Goal: Check status: Check status

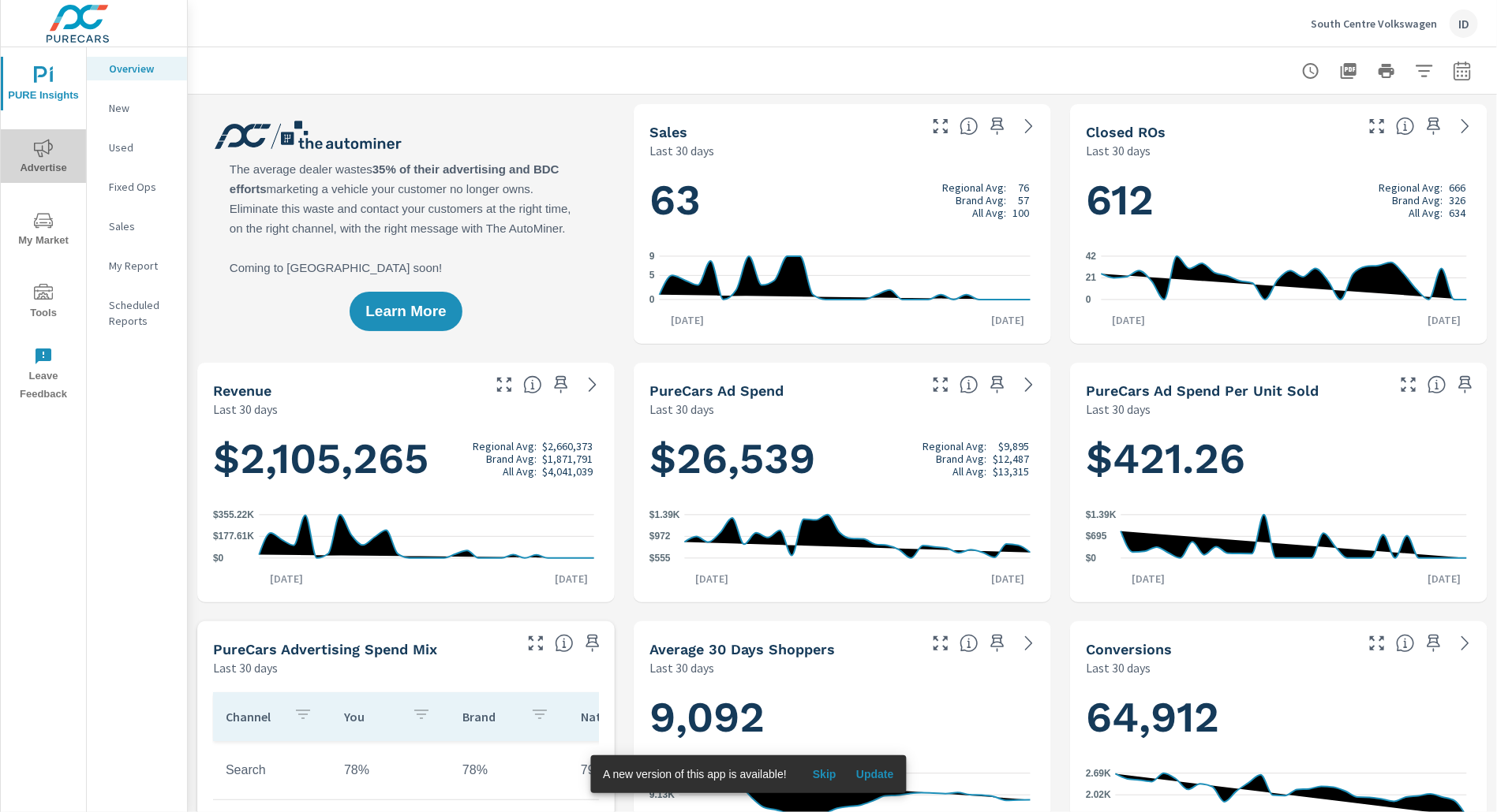
click at [42, 144] on icon "nav menu" at bounding box center [43, 148] width 19 height 19
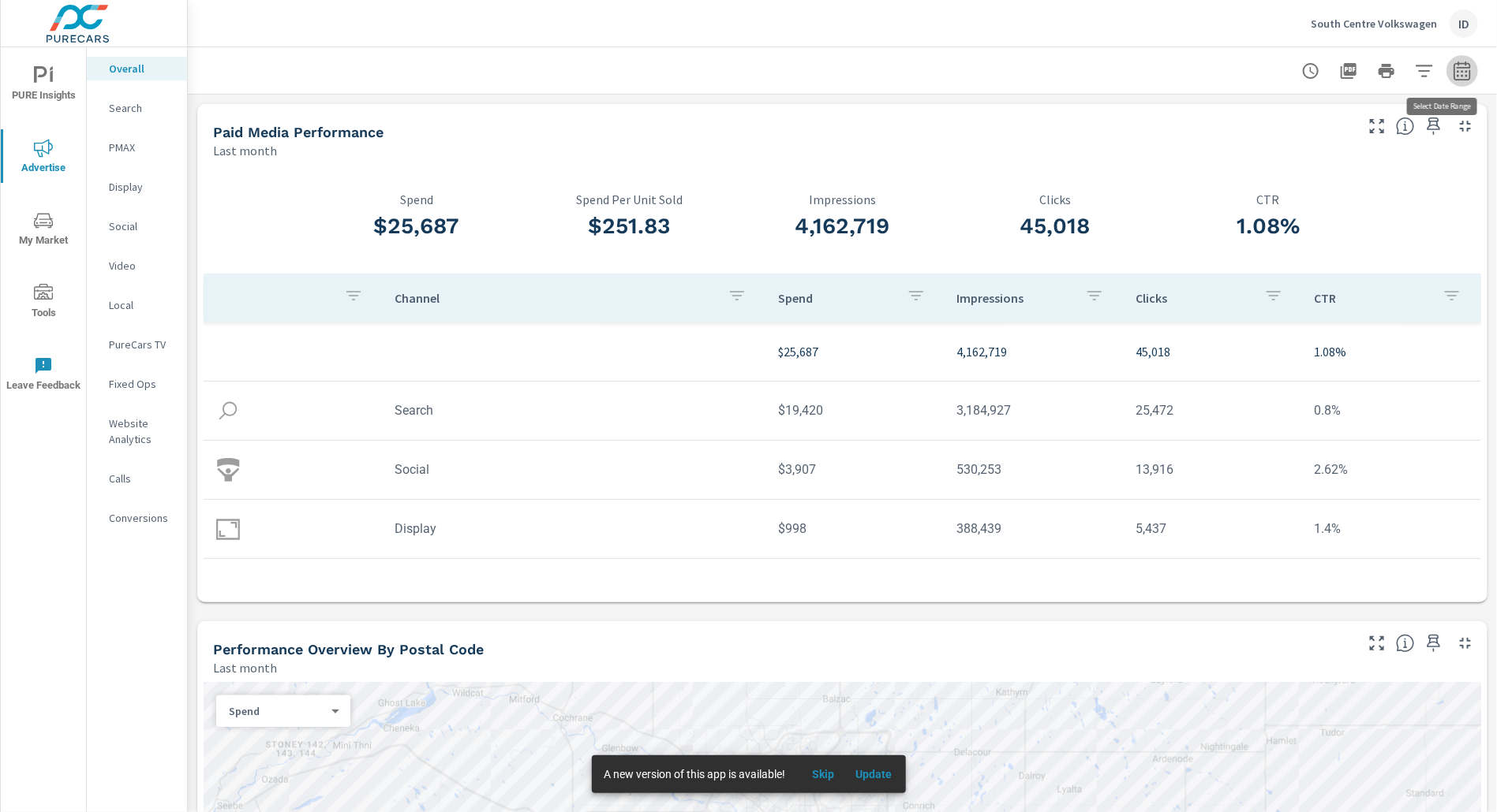
click at [1453, 61] on icon "button" at bounding box center [1462, 70] width 19 height 19
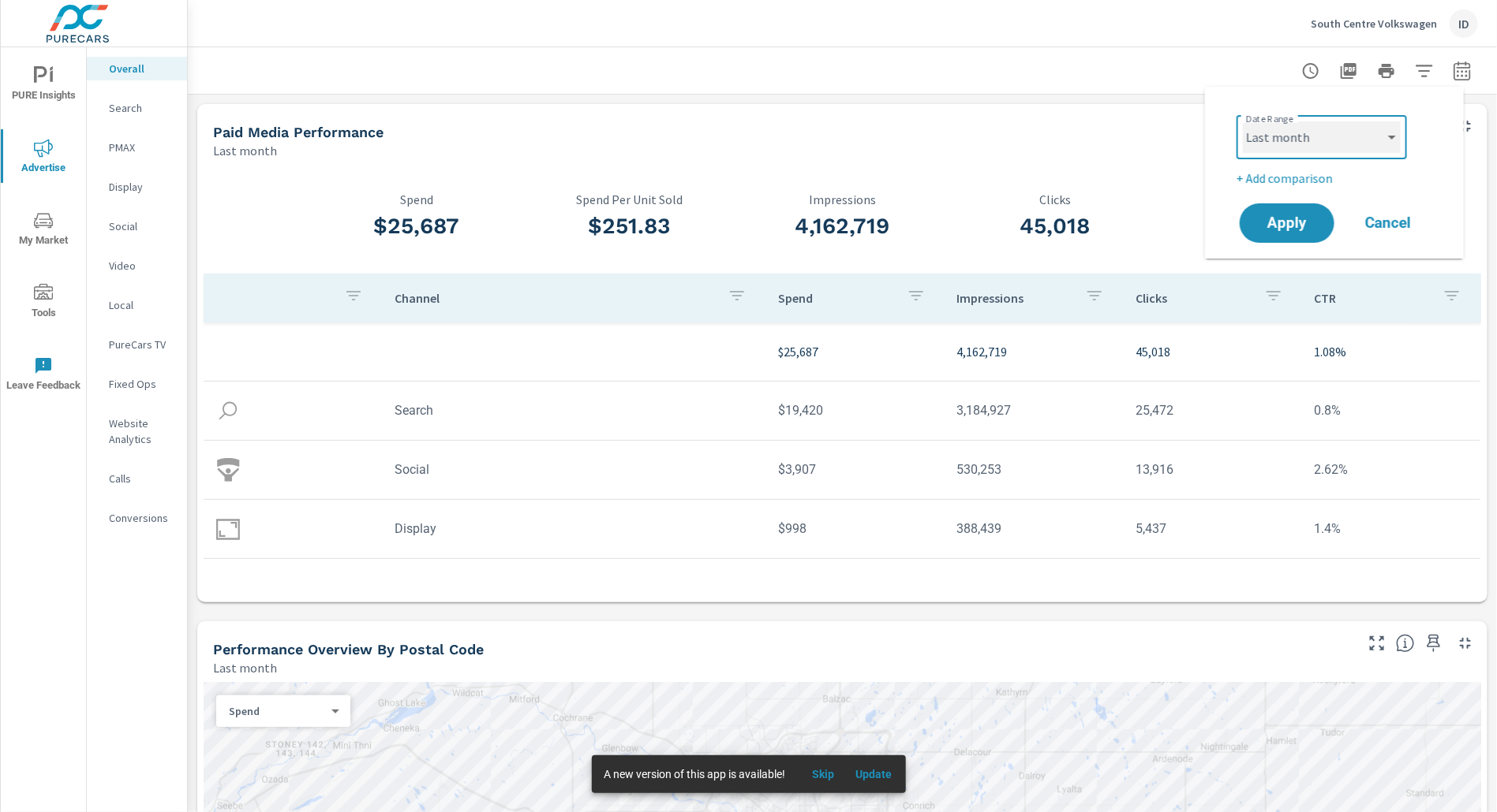
click at [1318, 138] on select "Custom Yesterday Last week Last 7 days Last 14 days Last 30 days Last 45 days L…" at bounding box center [1321, 138] width 158 height 32
click at [1243, 122] on select "Custom Yesterday Last week Last 7 days Last 14 days Last 30 days Last 45 days L…" at bounding box center [1321, 138] width 158 height 32
select select "Month to date"
click at [1288, 222] on span "Apply" at bounding box center [1287, 223] width 64 height 15
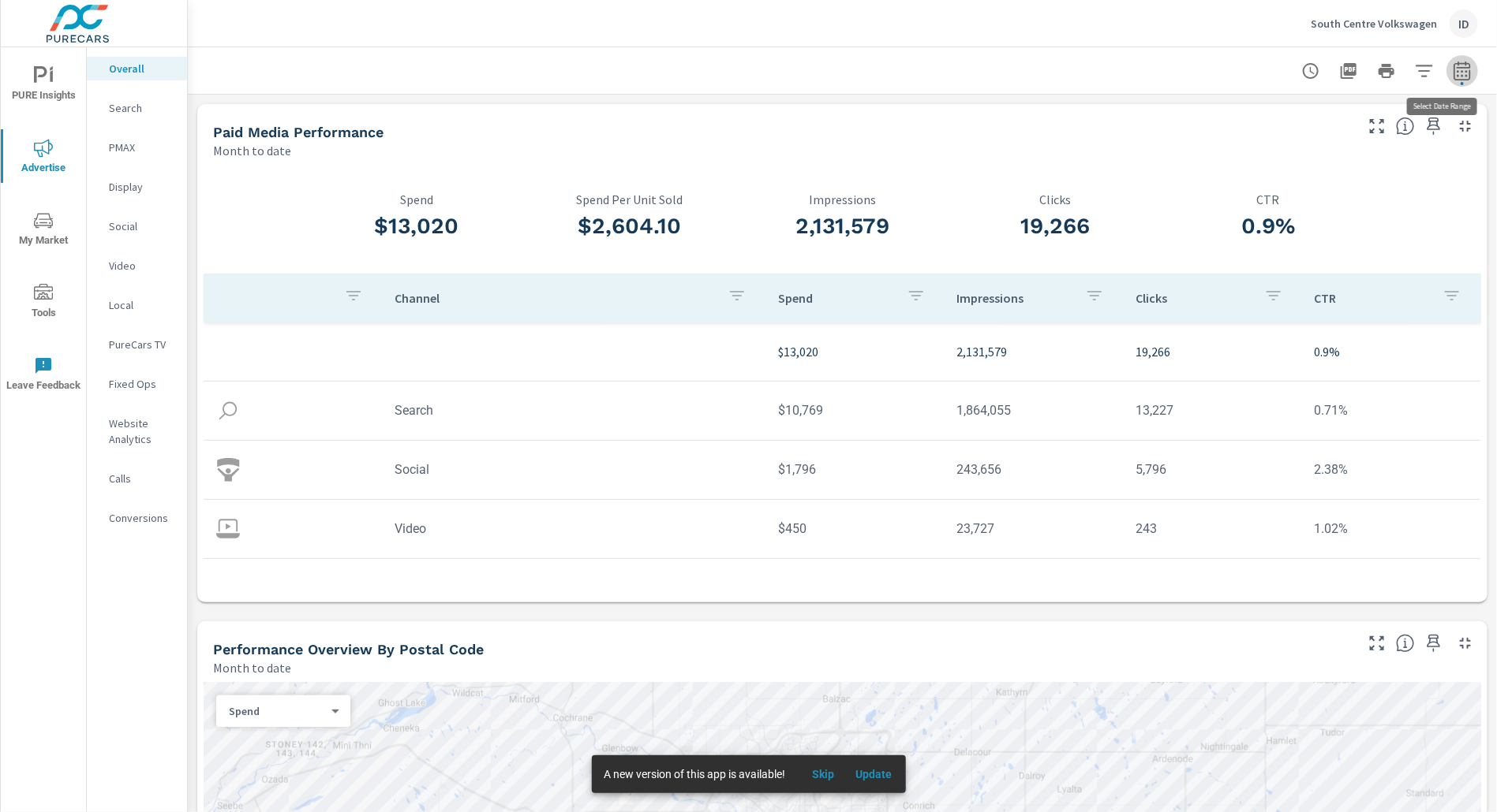
click at [1454, 70] on icon "button" at bounding box center [1461, 69] width 17 height 19
select select "Month to date"
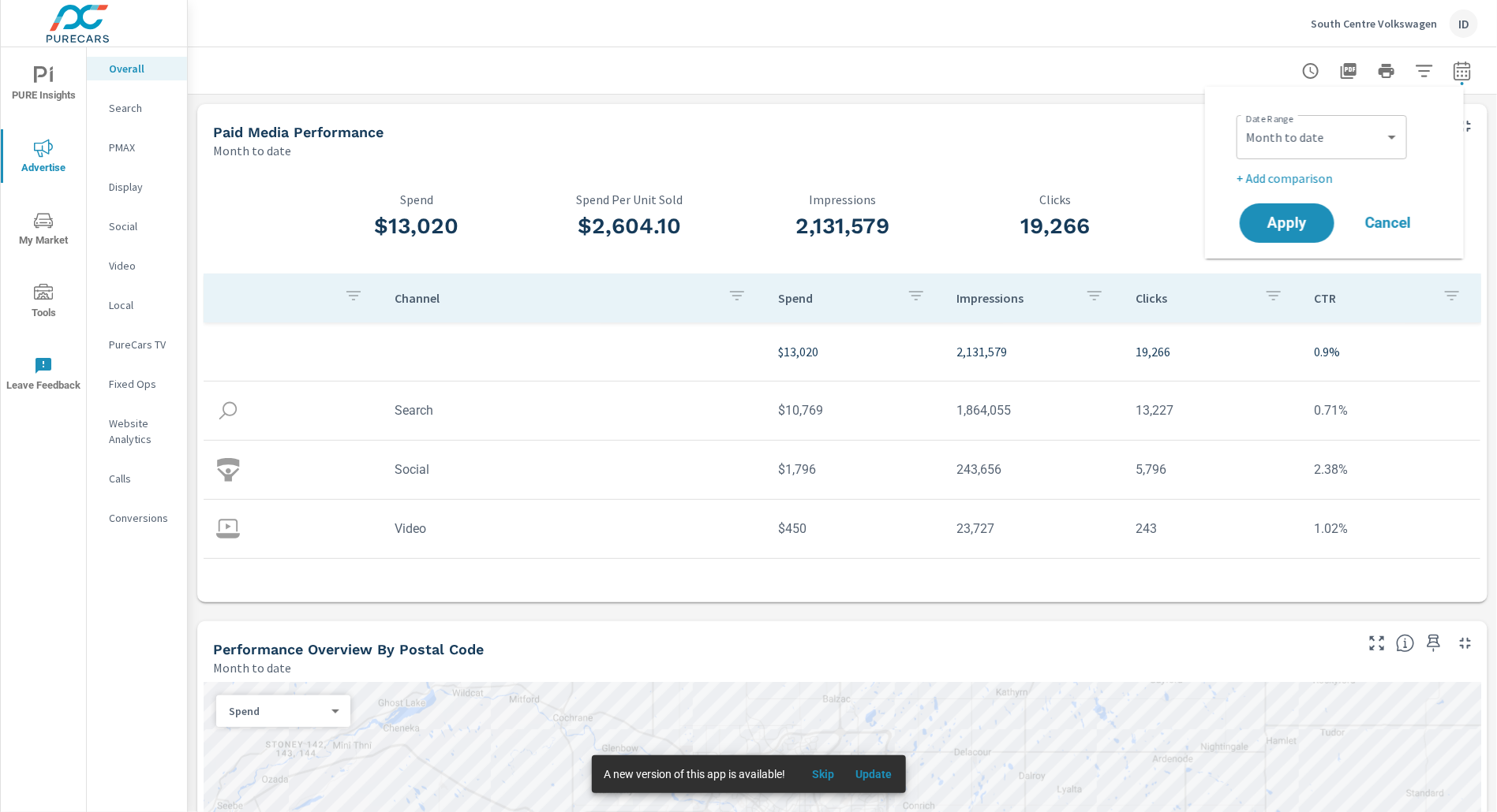
click at [1292, 176] on p "+ Add comparison" at bounding box center [1338, 177] width 202 height 19
select select "Previous period"
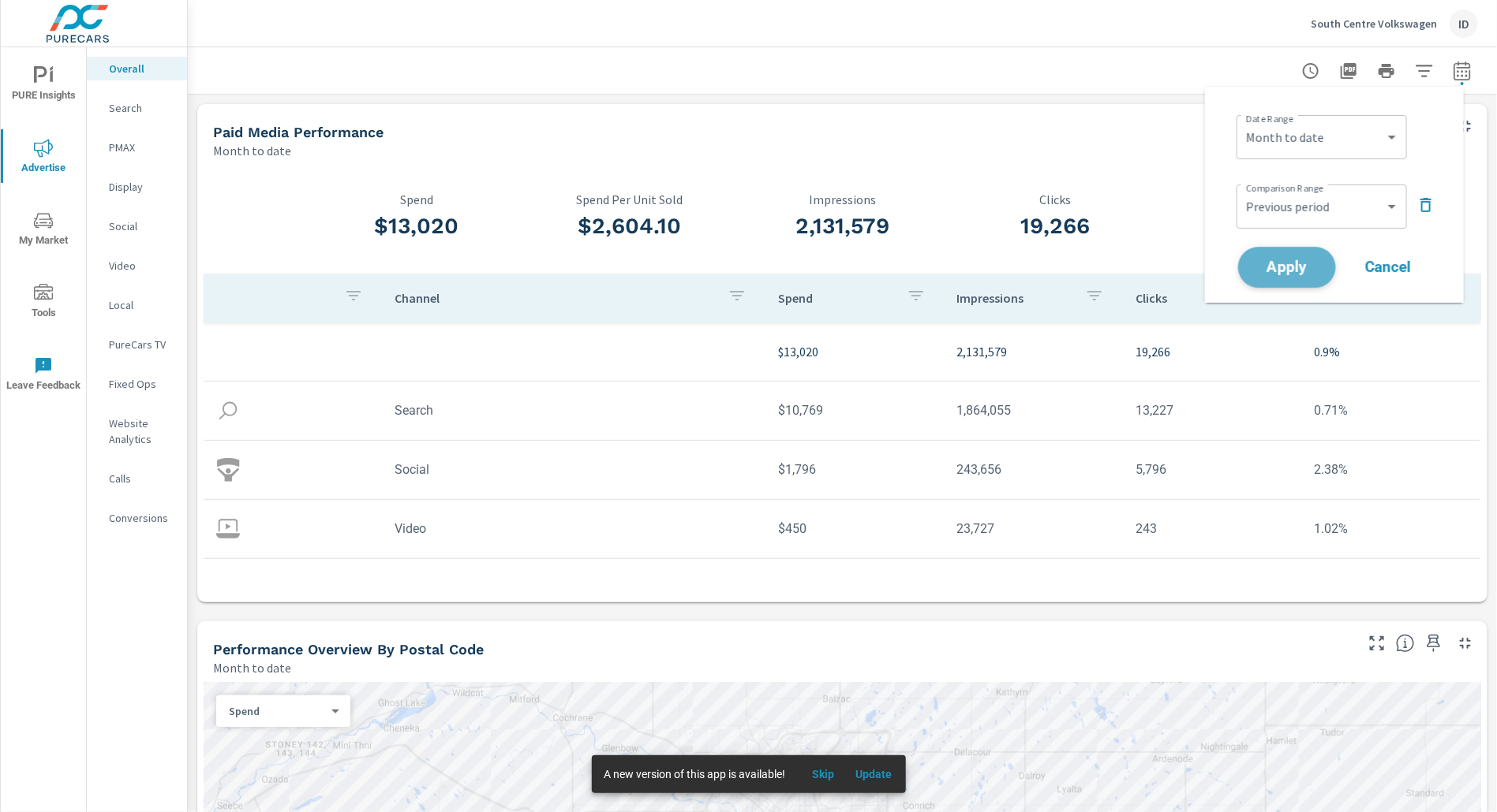
click at [1291, 252] on button "Apply" at bounding box center [1287, 267] width 98 height 41
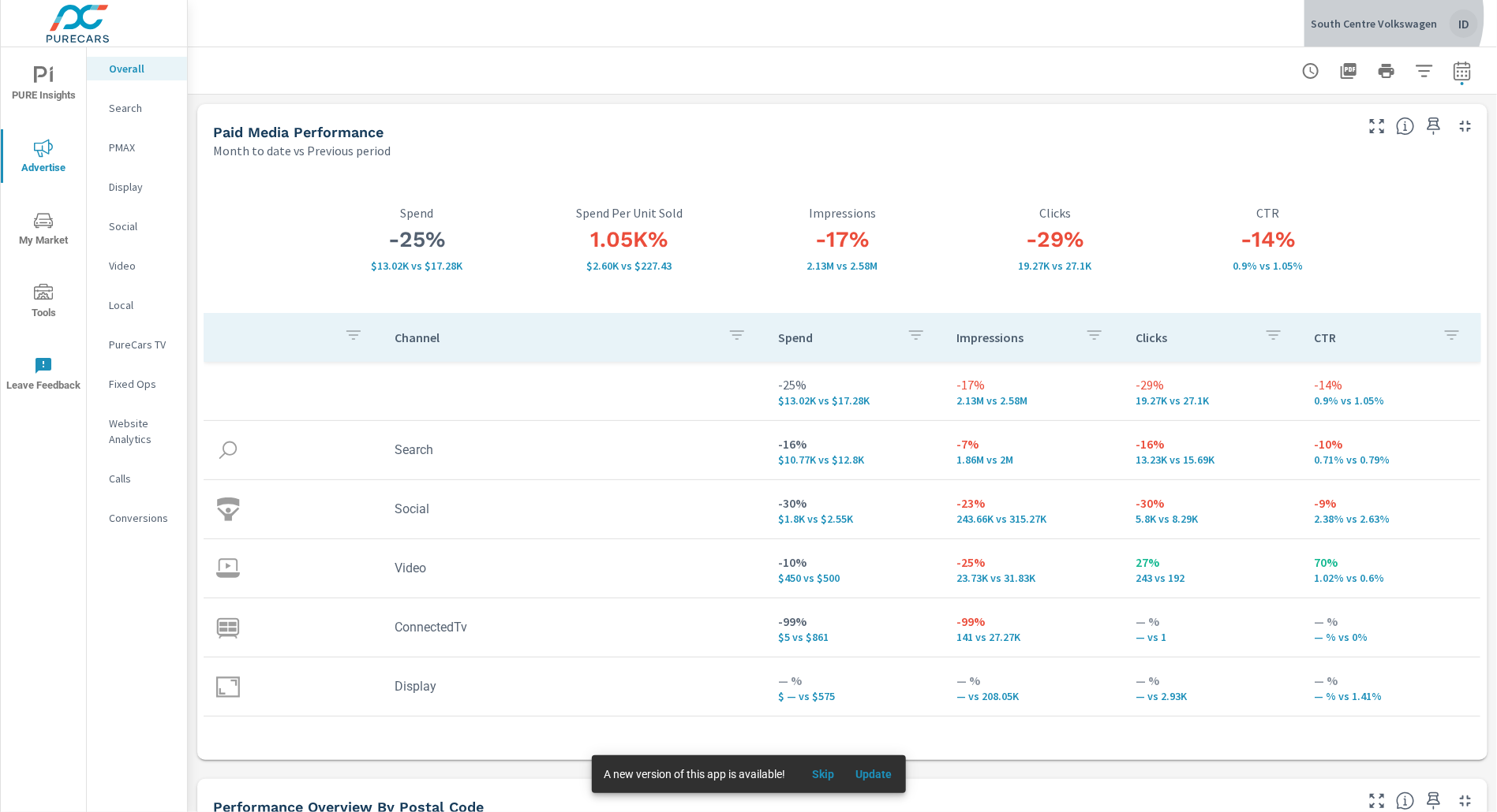
click at [1390, 17] on p "South Centre Volkswagen" at bounding box center [1373, 24] width 126 height 14
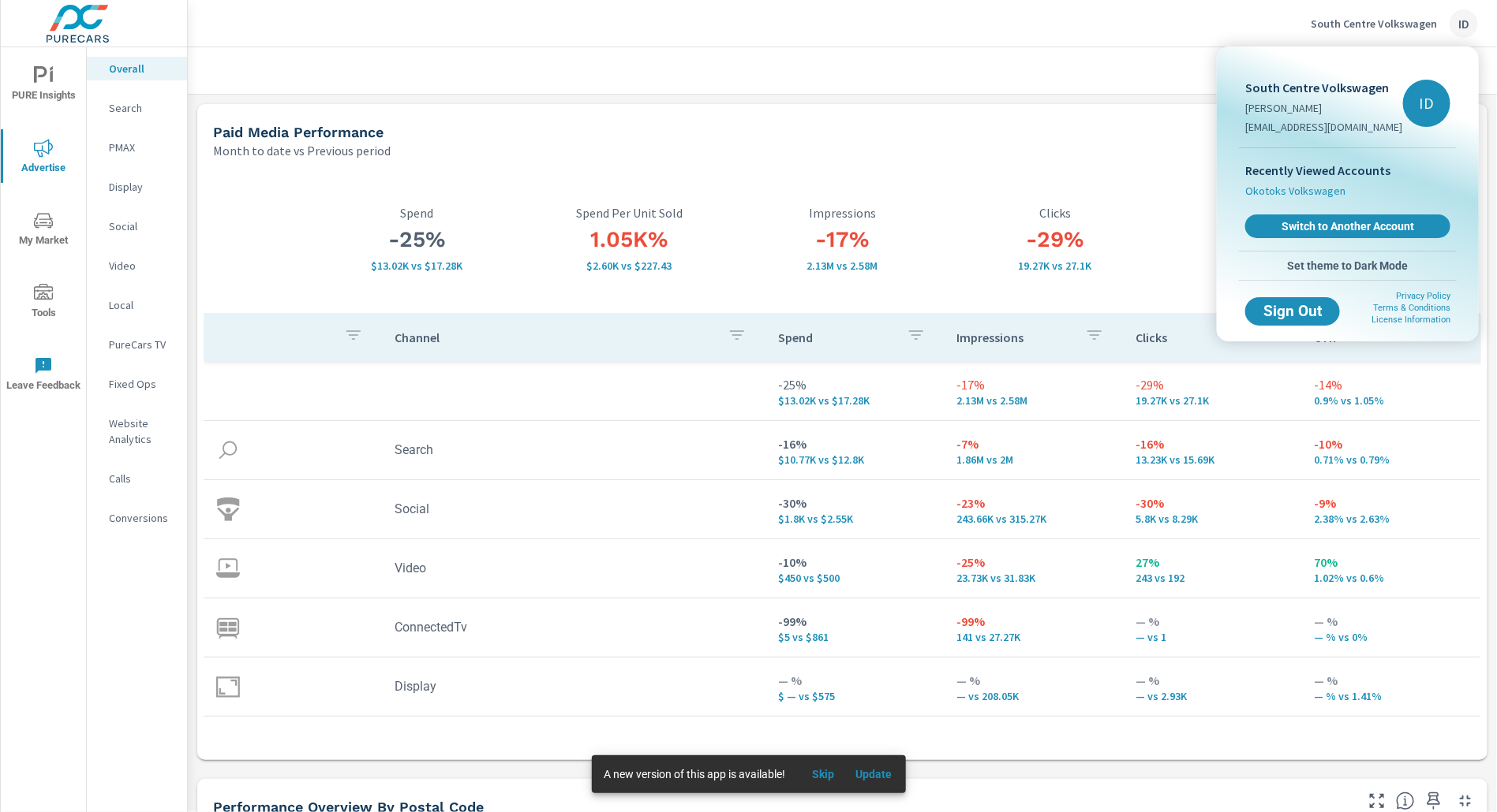
click at [1310, 198] on span "Okotoks Volkswagen" at bounding box center [1295, 191] width 100 height 16
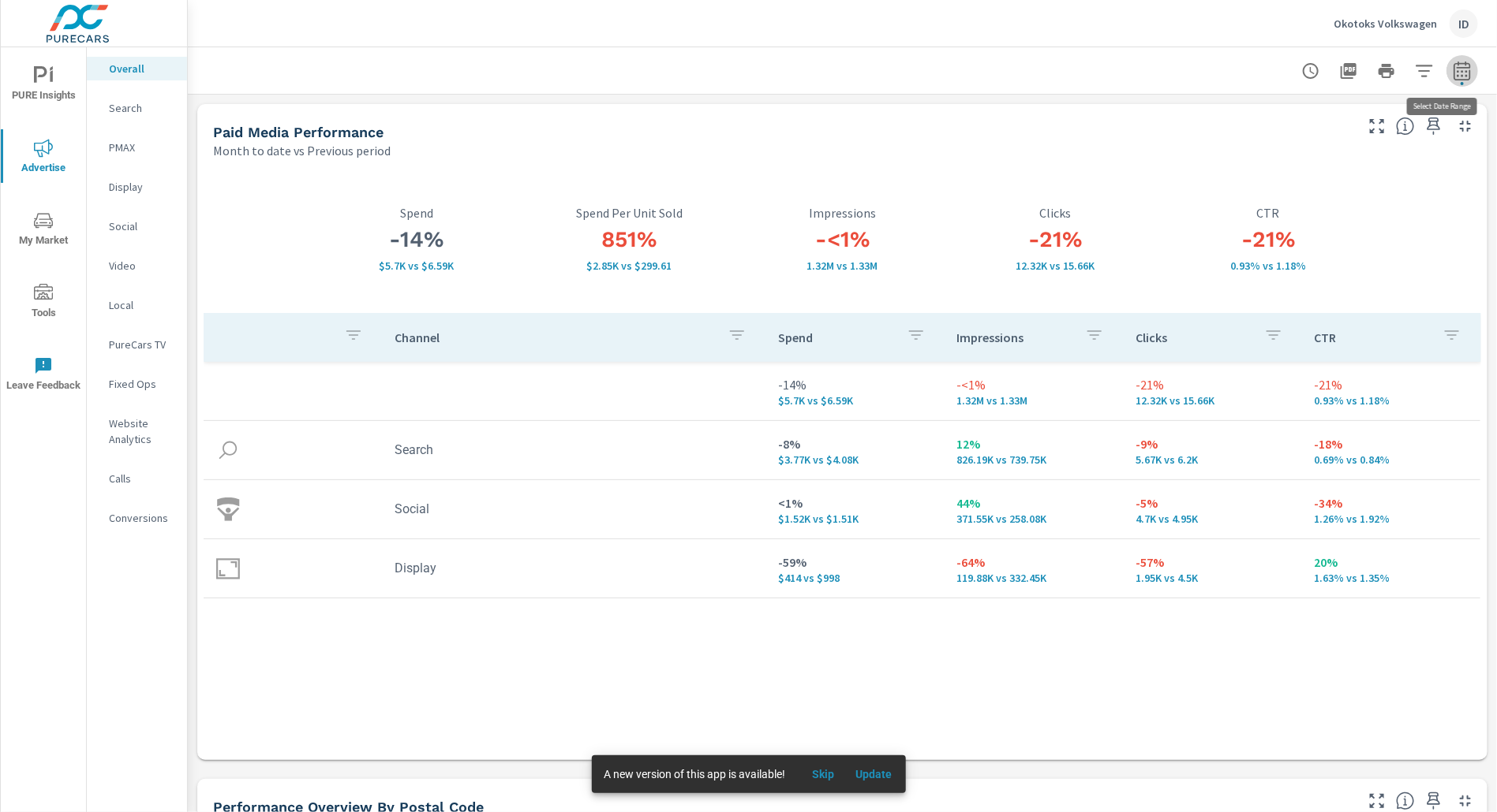
click at [1457, 70] on button "button" at bounding box center [1462, 71] width 32 height 32
select select "Month to date"
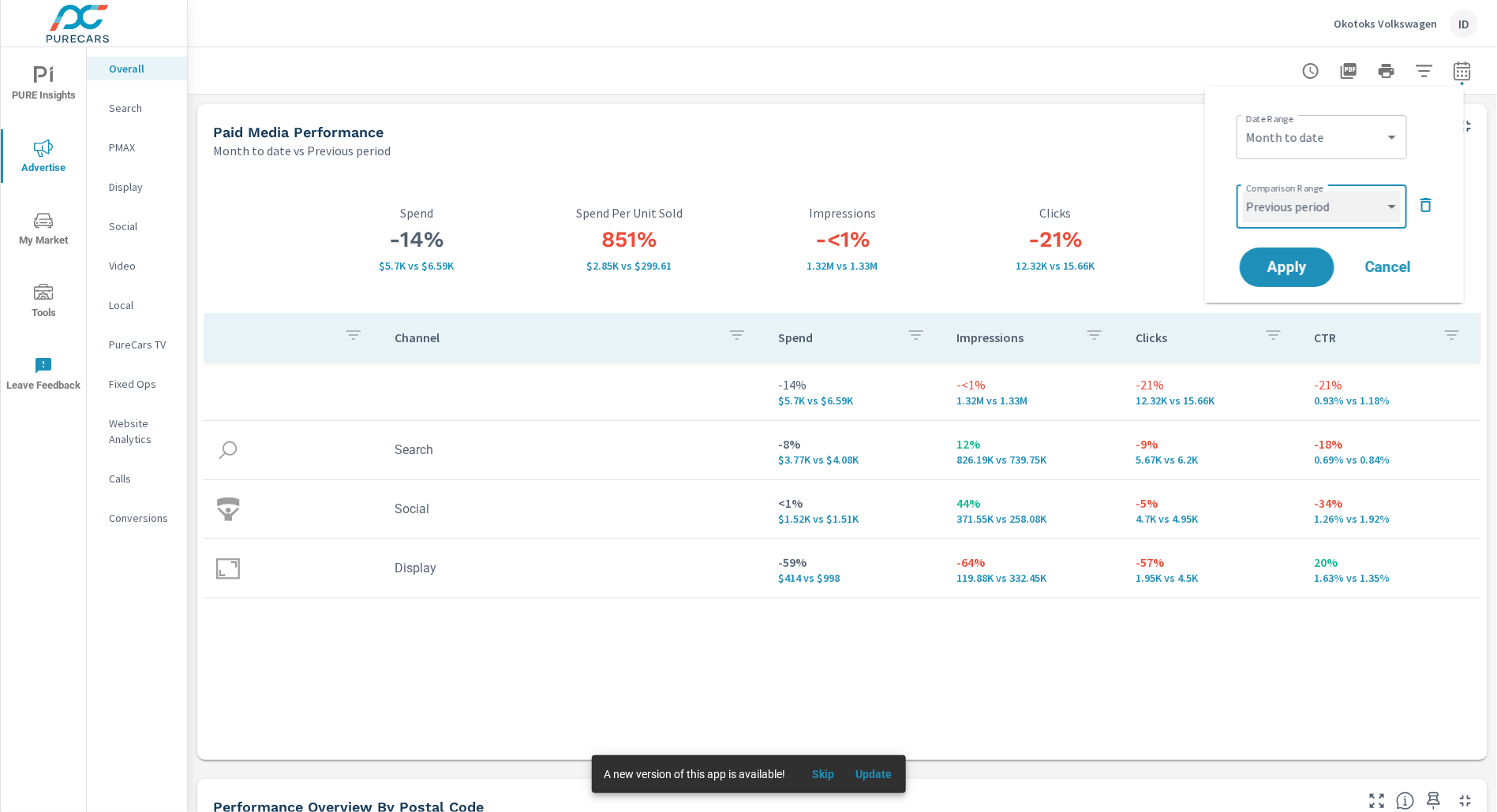
click at [1299, 211] on select "Custom Previous period Previous month Previous year" at bounding box center [1321, 207] width 158 height 32
click at [1243, 191] on select "Custom Previous period Previous month Previous year" at bounding box center [1321, 207] width 158 height 32
select select "Previous month"
click at [1284, 276] on span "Apply" at bounding box center [1287, 268] width 64 height 15
